Goal: Information Seeking & Learning: Learn about a topic

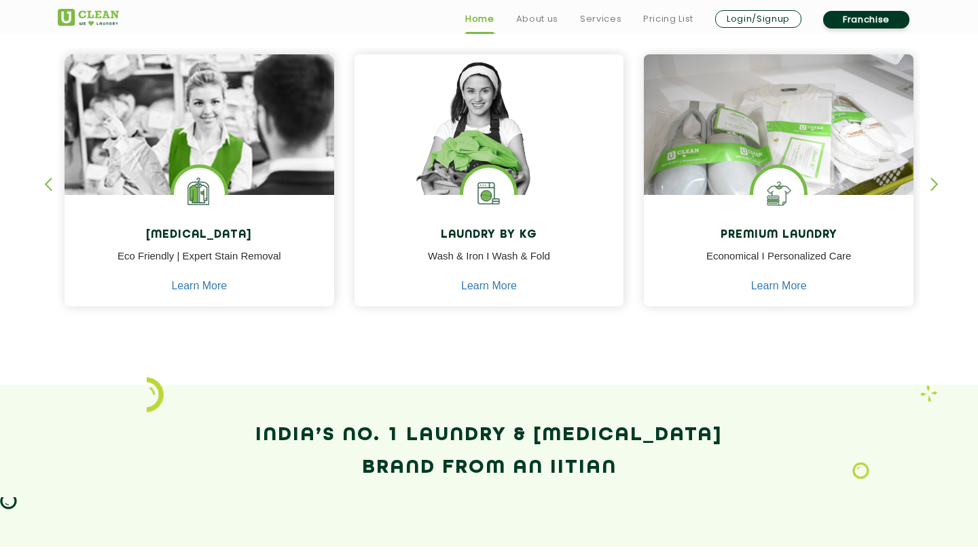
scroll to position [664, 0]
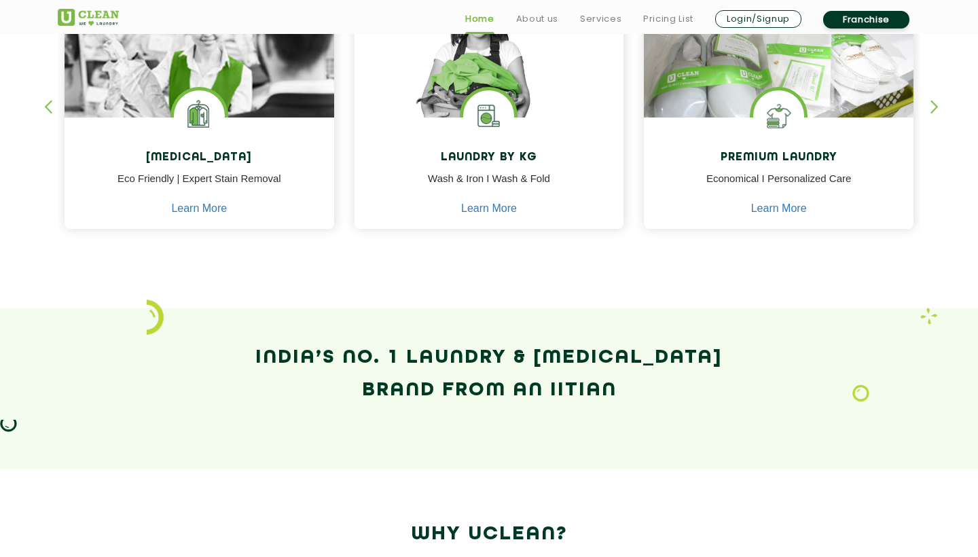
click at [843, 26] on link "Franchise" at bounding box center [866, 20] width 86 height 18
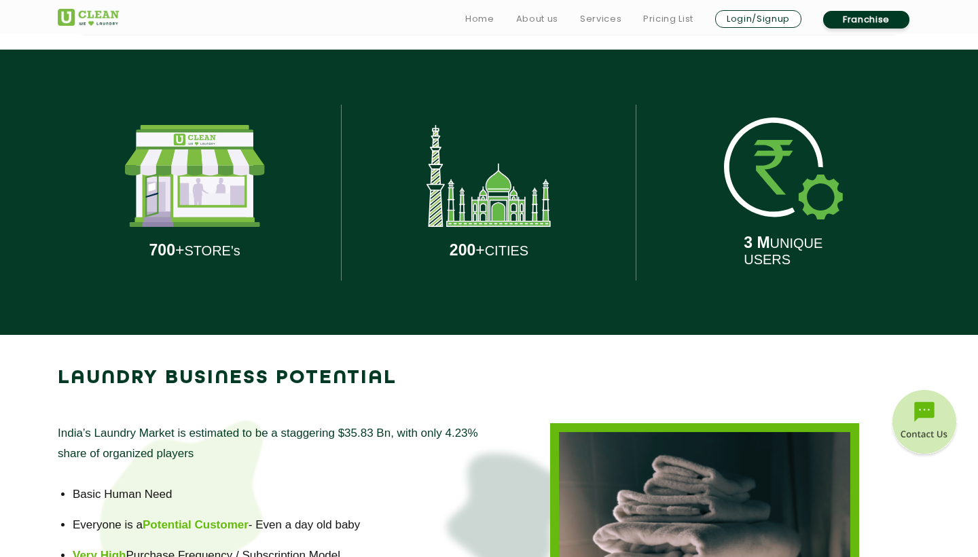
scroll to position [800, 0]
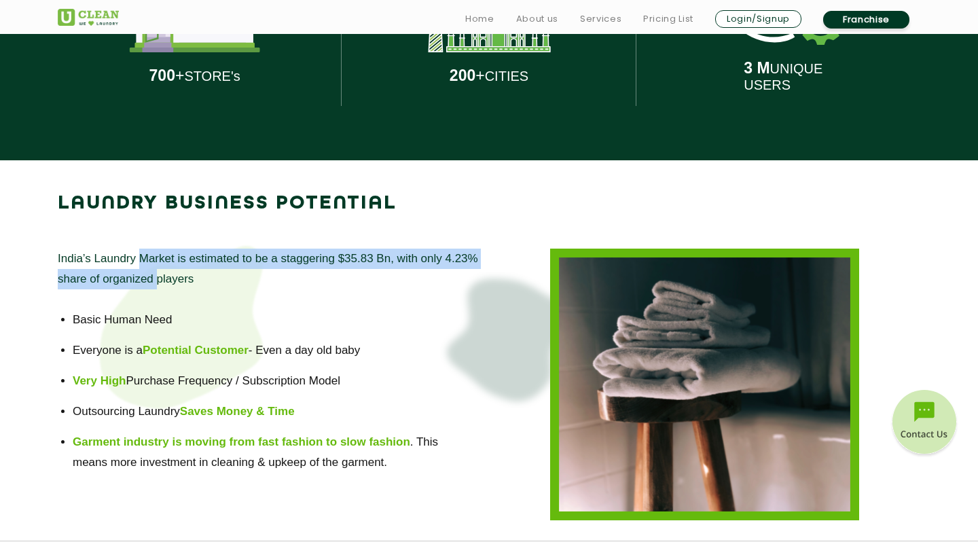
drag, startPoint x: 139, startPoint y: 252, endPoint x: 158, endPoint y: 282, distance: 35.4
click at [158, 283] on p "India’s Laundry Market is estimated to be a staggering $35.83 Bn, with only 4.2…" at bounding box center [273, 269] width 431 height 41
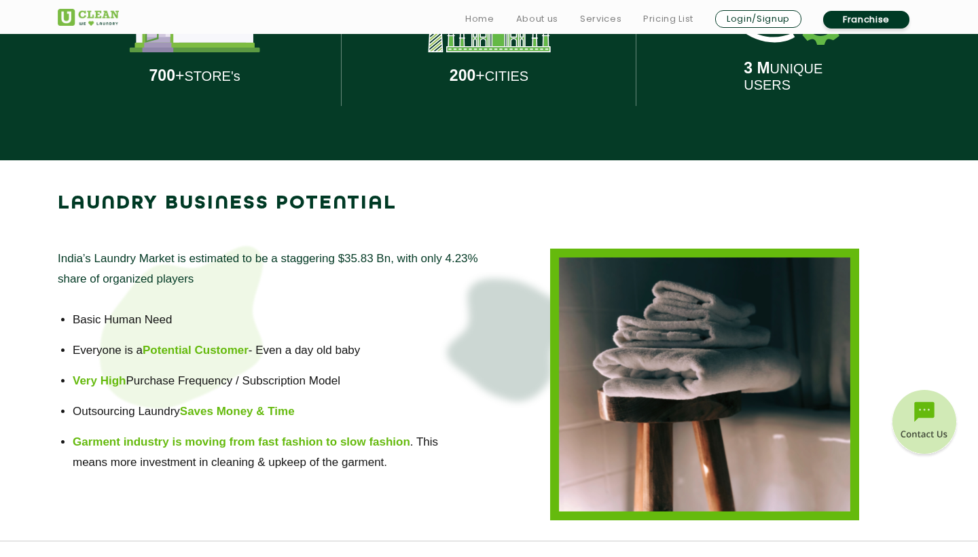
click at [170, 294] on div "India’s Laundry Market is estimated to be a staggering $35.83 Bn, with only 4.2…" at bounding box center [273, 385] width 431 height 272
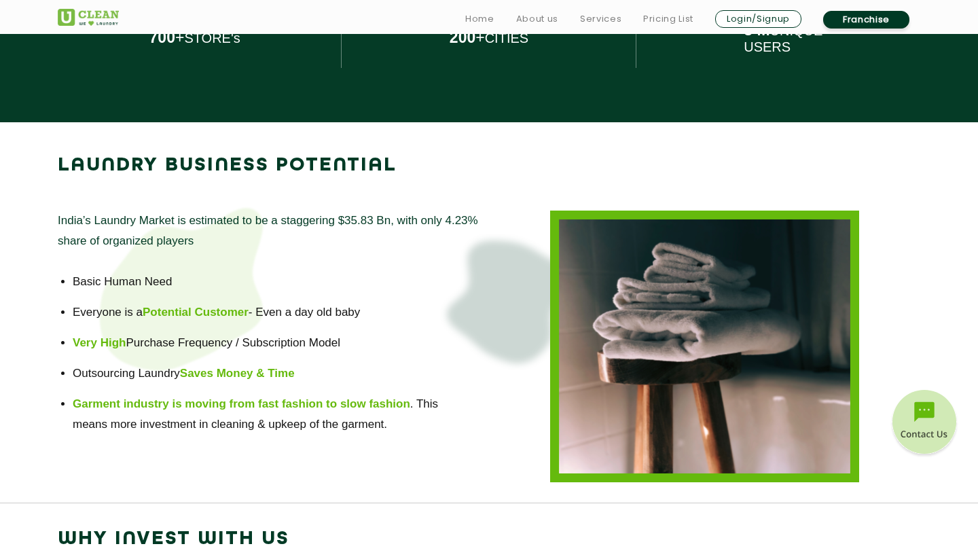
scroll to position [907, 0]
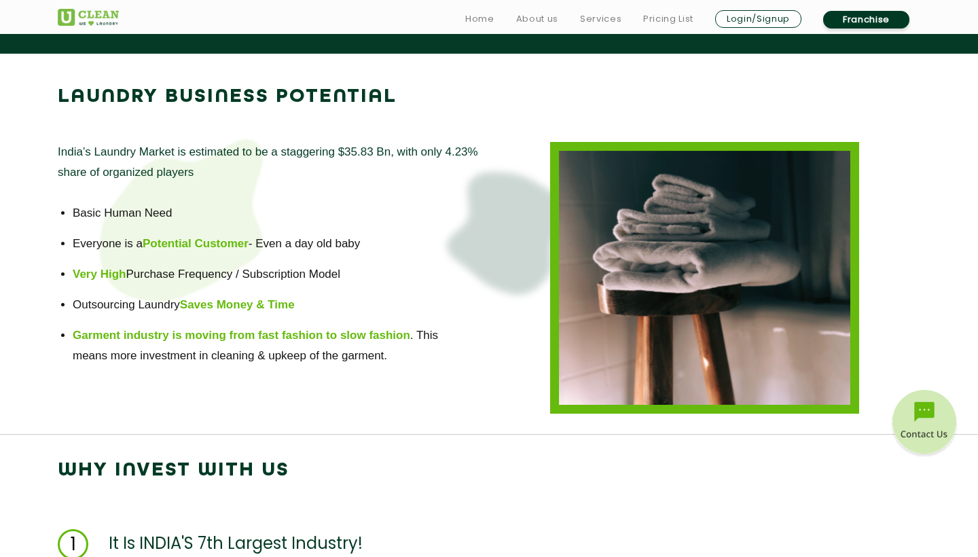
drag, startPoint x: 99, startPoint y: 243, endPoint x: 278, endPoint y: 253, distance: 179.5
click at [279, 253] on li "Everyone is a Potential Customer - Even a day old baby" at bounding box center [273, 244] width 401 height 20
click at [254, 280] on li "Very High Purchase Frequency / Subscription Model" at bounding box center [273, 274] width 401 height 20
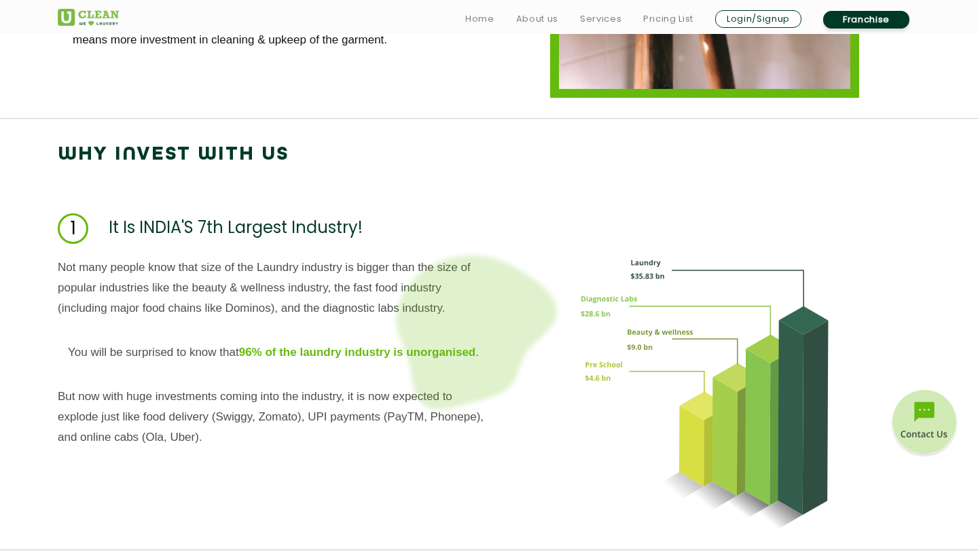
scroll to position [1223, 0]
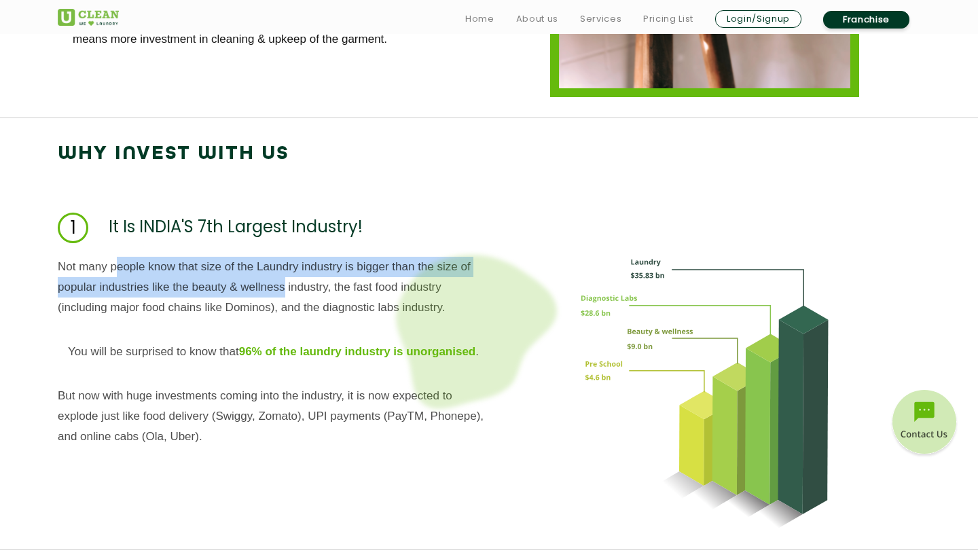
drag, startPoint x: 115, startPoint y: 266, endPoint x: 288, endPoint y: 289, distance: 174.1
click at [288, 289] on p "Not many people know that size of the Laundry industry is bigger than the size …" at bounding box center [273, 287] width 431 height 61
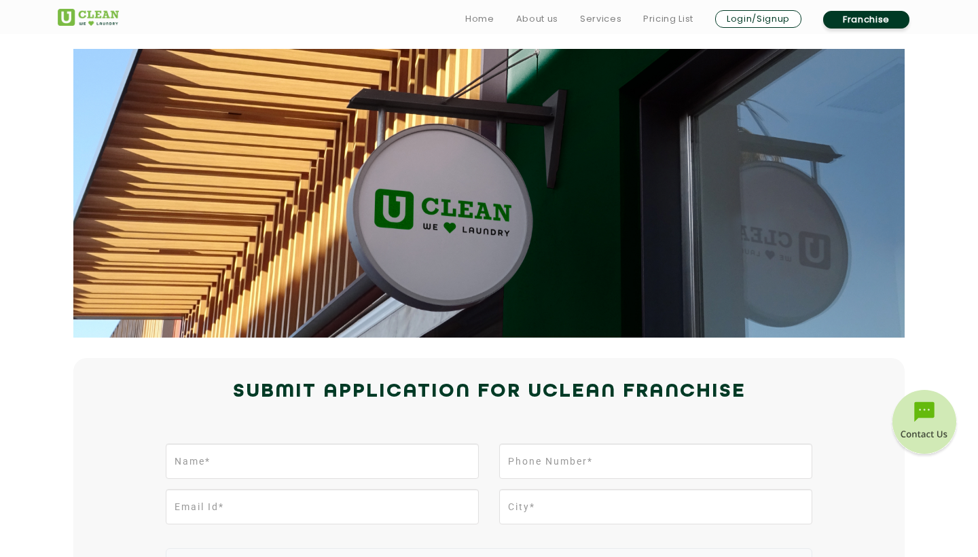
scroll to position [0, 0]
click at [526, 22] on link "About us" at bounding box center [537, 19] width 42 height 16
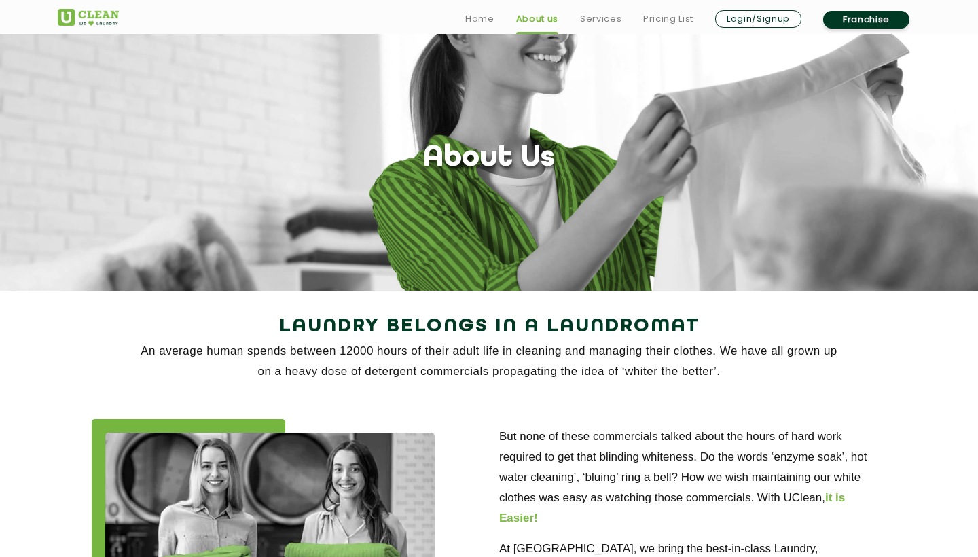
scroll to position [29, 0]
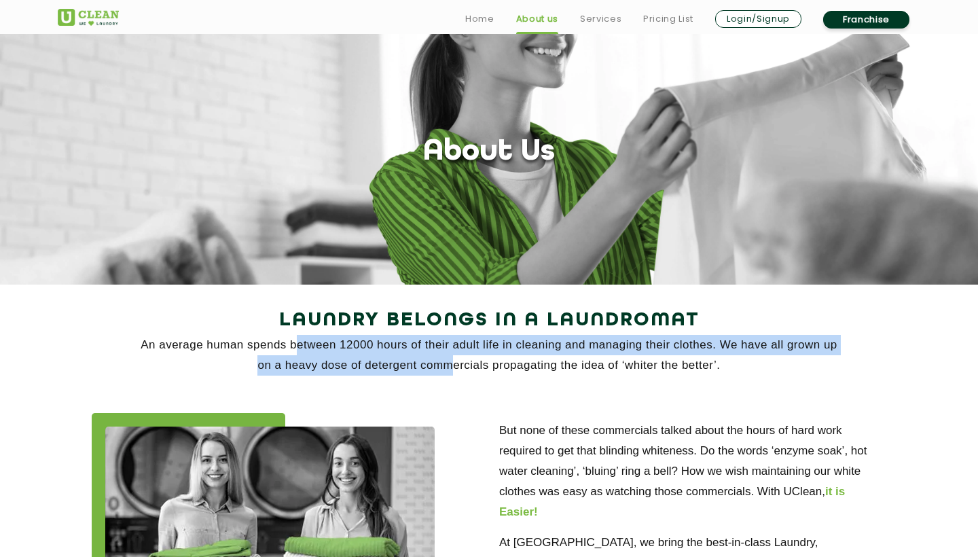
drag, startPoint x: 295, startPoint y: 352, endPoint x: 439, endPoint y: 352, distance: 144.0
click at [439, 352] on p "An average human spends between 12000 hours of their adult life in cleaning and…" at bounding box center [489, 355] width 862 height 41
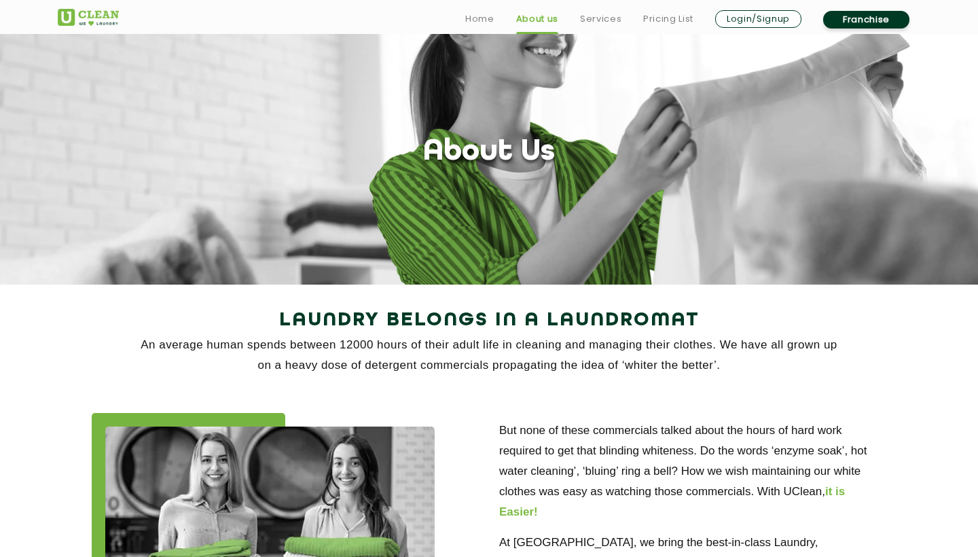
click at [441, 367] on p "An average human spends between 12000 hours of their adult life in cleaning and…" at bounding box center [489, 355] width 862 height 41
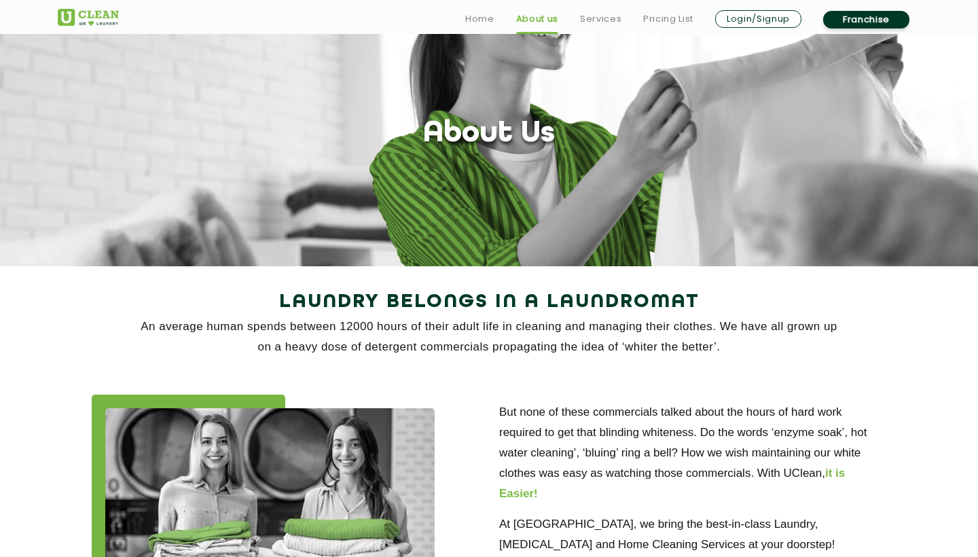
scroll to position [48, 0]
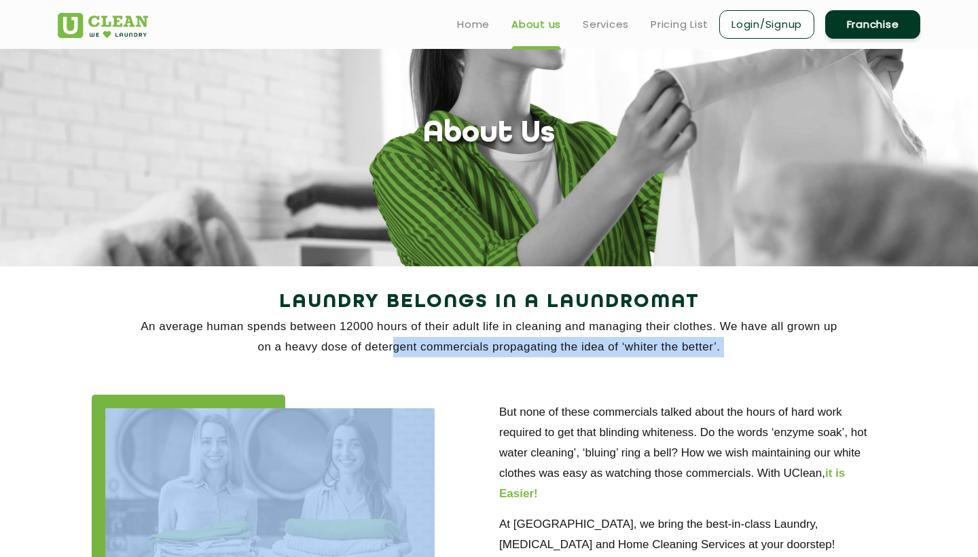
drag, startPoint x: 384, startPoint y: 351, endPoint x: 653, endPoint y: 376, distance: 270.1
click at [653, 376] on div "Laundry Belongs in a Laundromat An average human spends between 12000 hours of …" at bounding box center [489, 495] width 883 height 418
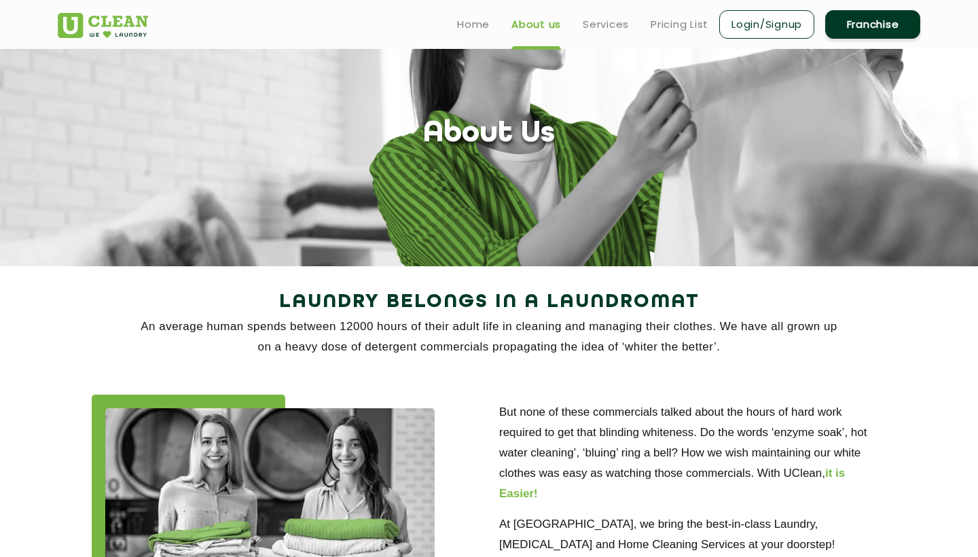
click at [644, 399] on div "But none of these commercials talked about the hours of hard work required to g…" at bounding box center [692, 531] width 387 height 272
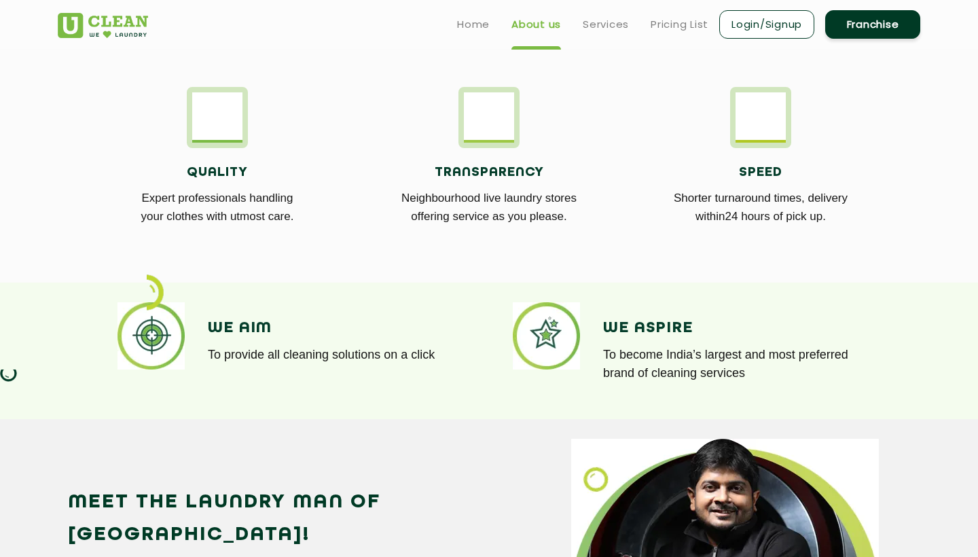
scroll to position [782, 0]
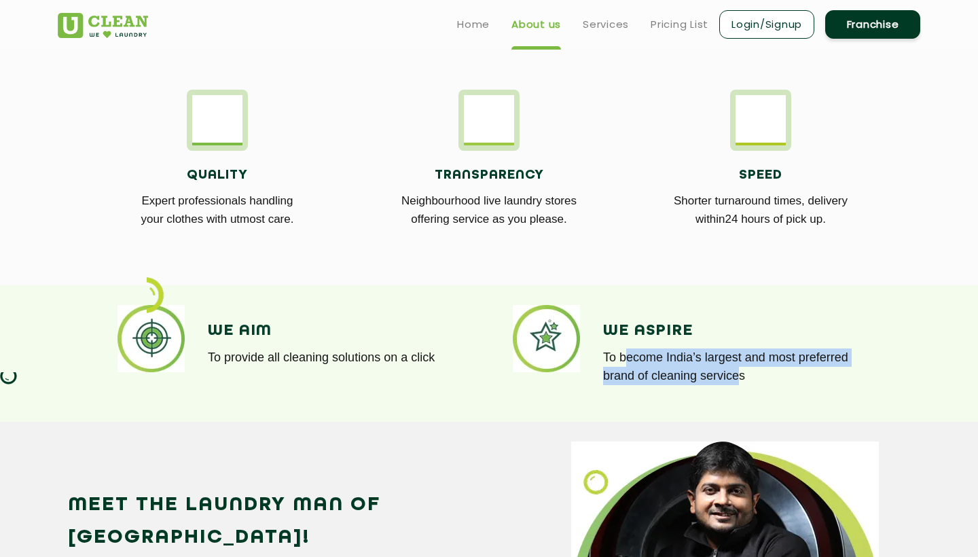
drag, startPoint x: 630, startPoint y: 354, endPoint x: 740, endPoint y: 367, distance: 111.4
click at [740, 367] on p "To become India’s largest and most preferred brand of cleaning services" at bounding box center [733, 366] width 261 height 37
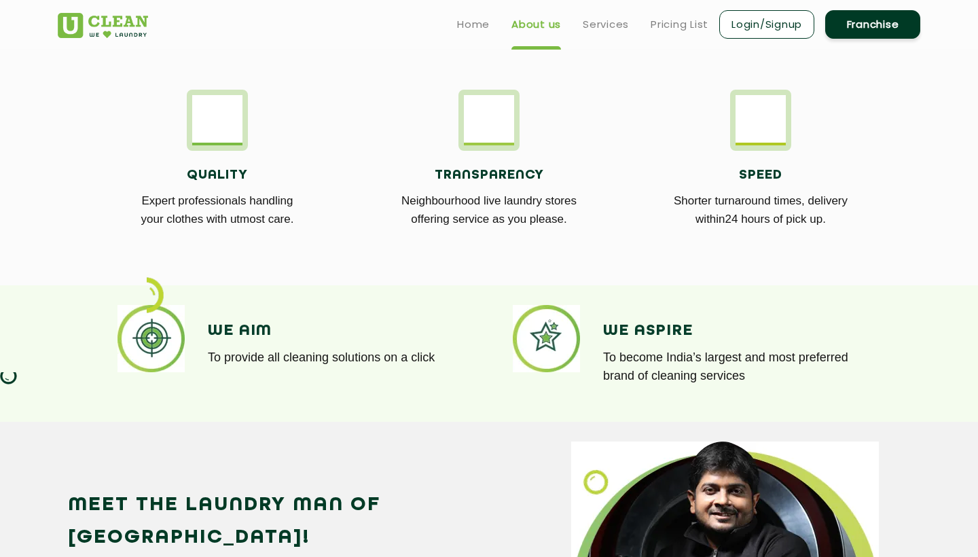
click at [743, 393] on div "We Aspire To become India’s largest and most preferred brand of cleaning servic…" at bounding box center [733, 353] width 261 height 97
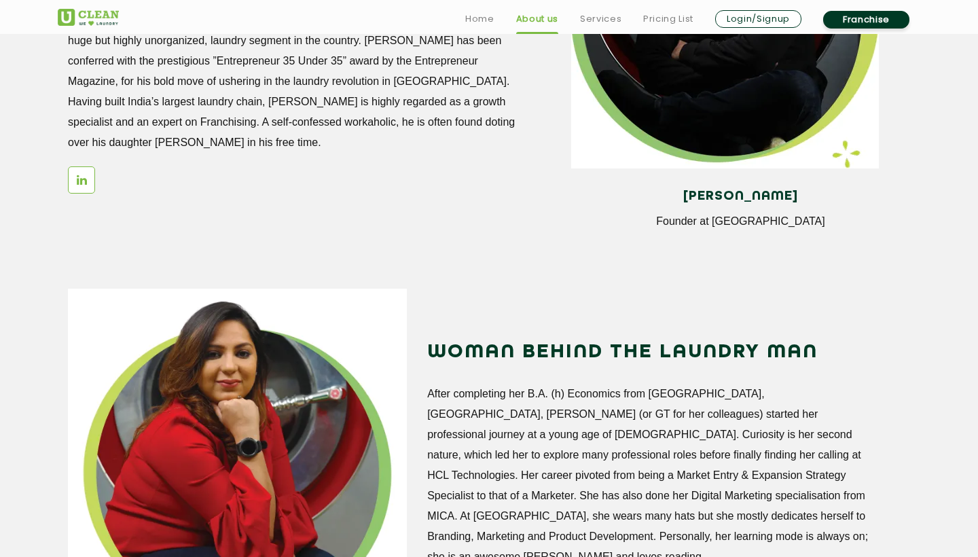
scroll to position [1372, 0]
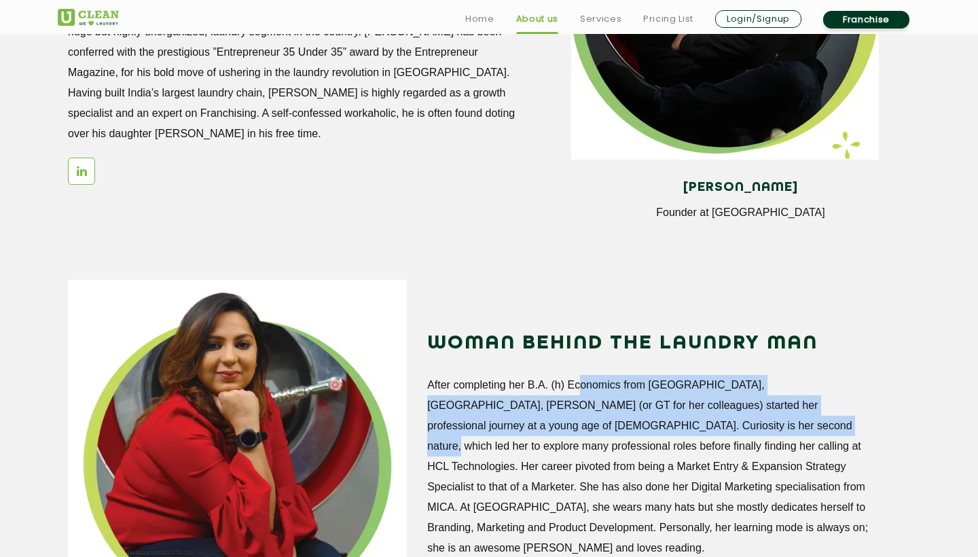
drag, startPoint x: 574, startPoint y: 387, endPoint x: 621, endPoint y: 417, distance: 56.1
click at [621, 418] on p "After completing her B.A. (h) Economics from Ramjas College, Delhi University, …" at bounding box center [651, 466] width 449 height 183
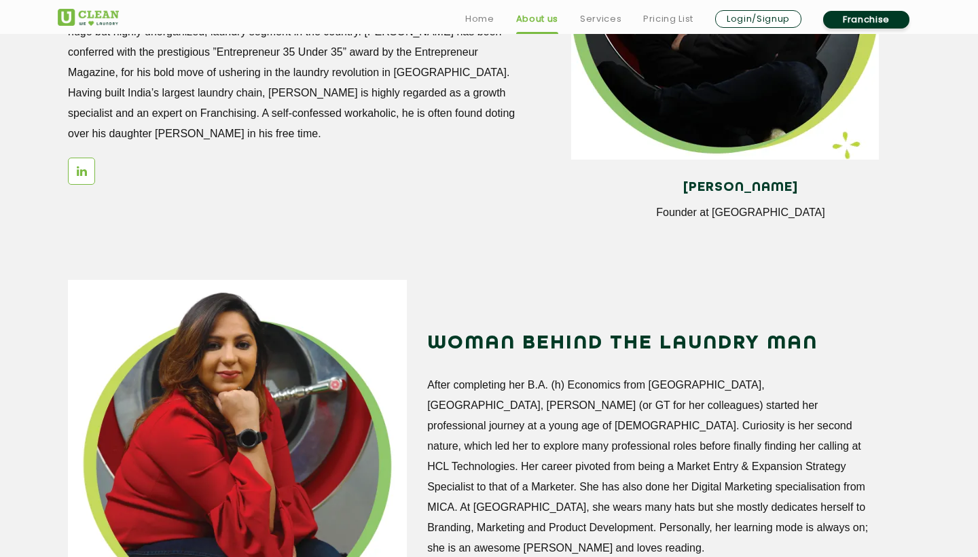
click at [621, 437] on p "After completing her B.A. (h) Economics from Ramjas College, Delhi University, …" at bounding box center [651, 466] width 449 height 183
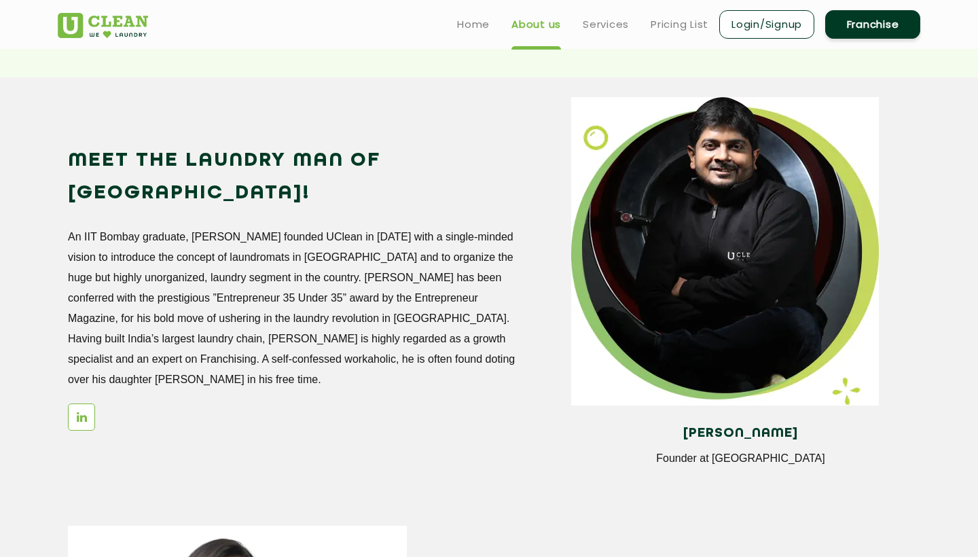
scroll to position [1037, 0]
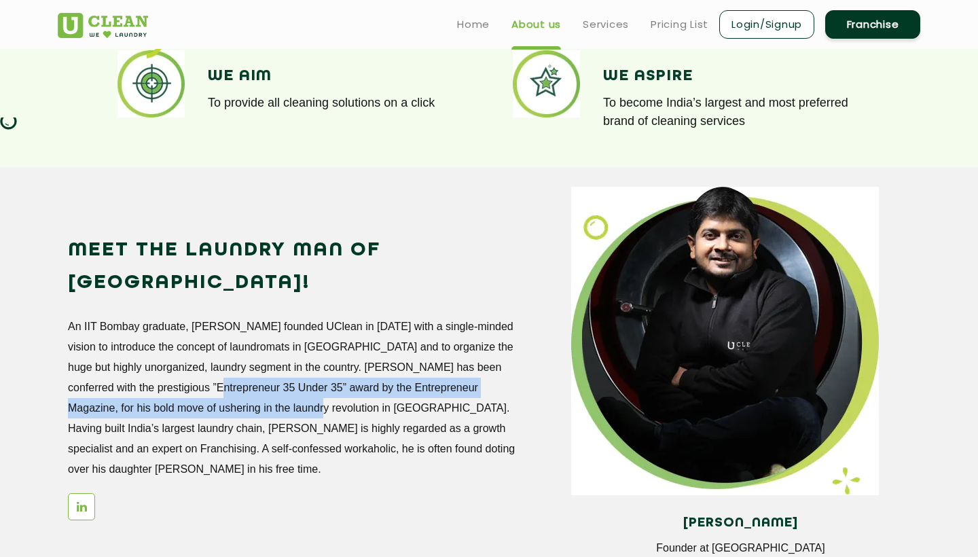
drag, startPoint x: 221, startPoint y: 357, endPoint x: 289, endPoint y: 378, distance: 71.5
click at [289, 378] on p "An IIT Bombay graduate, Arunabh founded UClean in October 2016 with a single-mi…" at bounding box center [292, 397] width 449 height 163
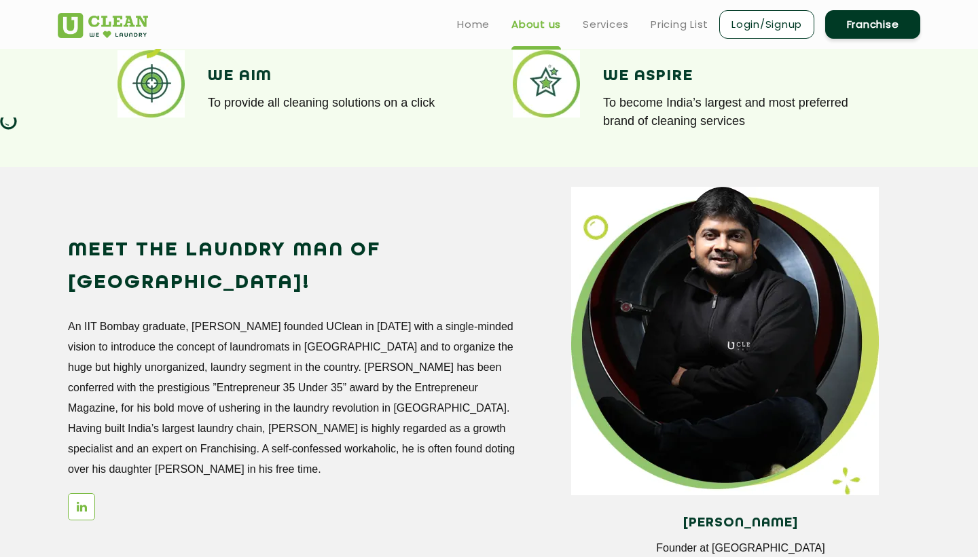
click at [289, 399] on p "An IIT Bombay graduate, Arunabh founded UClean in October 2016 with a single-mi…" at bounding box center [292, 397] width 449 height 163
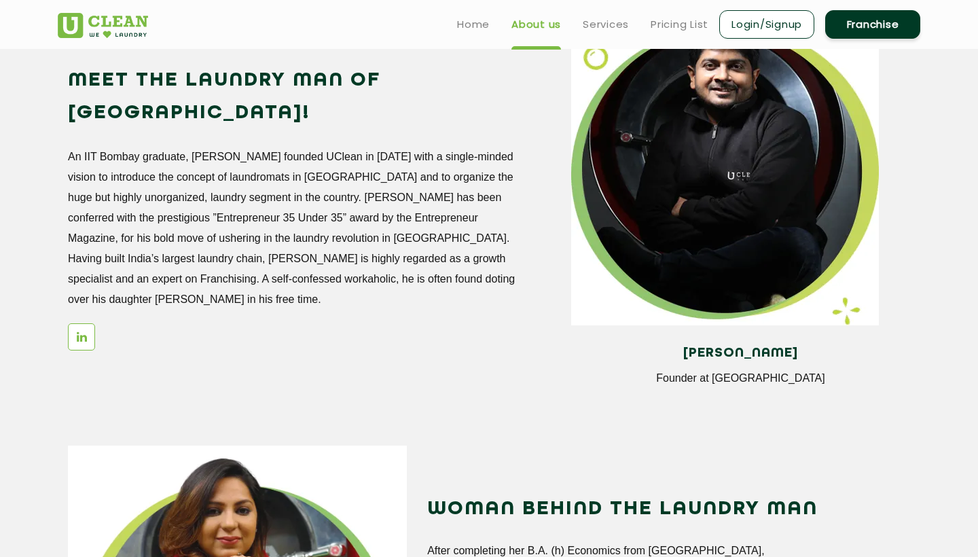
scroll to position [1201, 0]
